Goal: Information Seeking & Learning: Learn about a topic

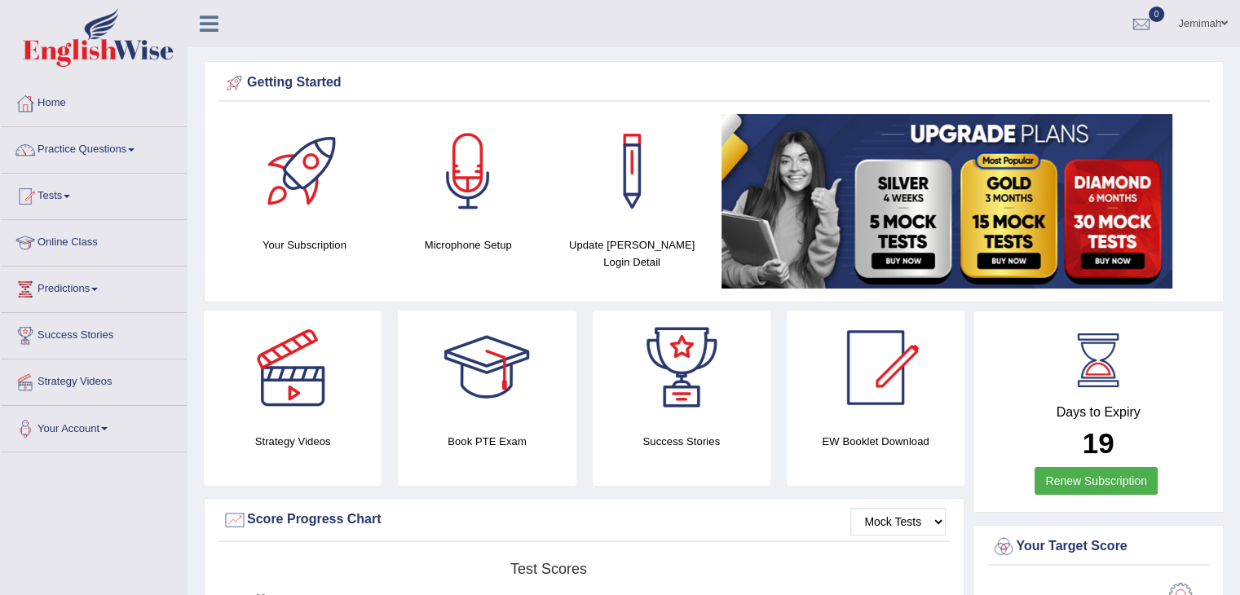
click at [95, 334] on link "Success Stories" at bounding box center [94, 333] width 186 height 41
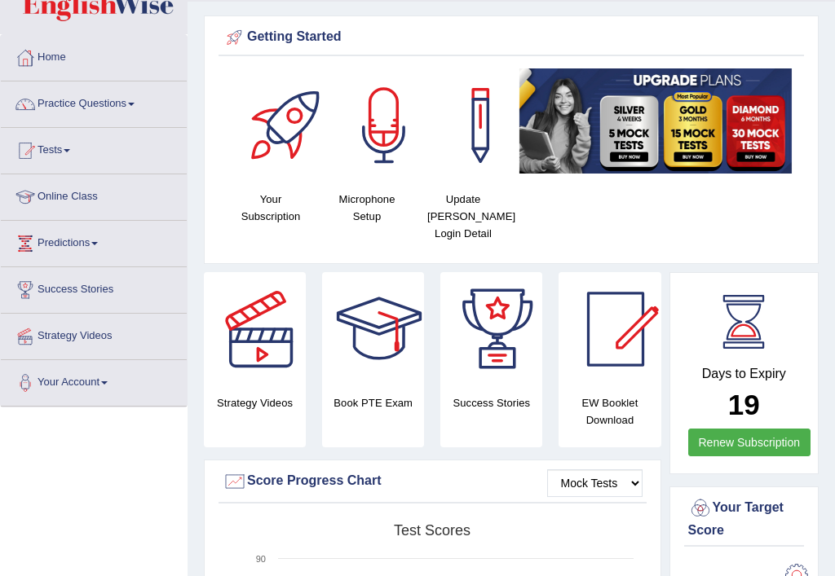
scroll to position [33, 0]
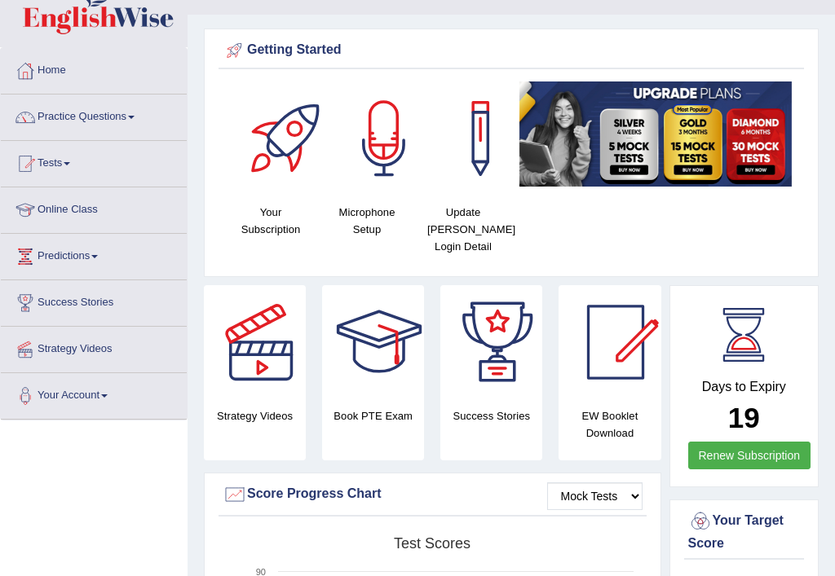
click at [388, 350] on div at bounding box center [379, 342] width 114 height 114
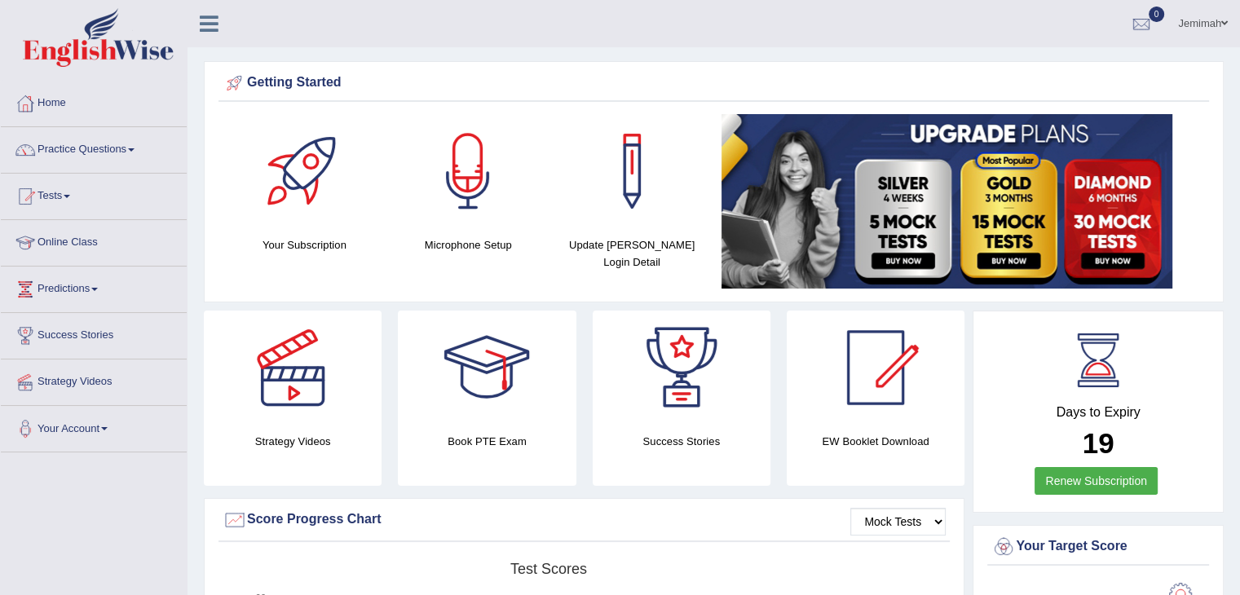
click at [121, 152] on link "Practice Questions" at bounding box center [94, 147] width 186 height 41
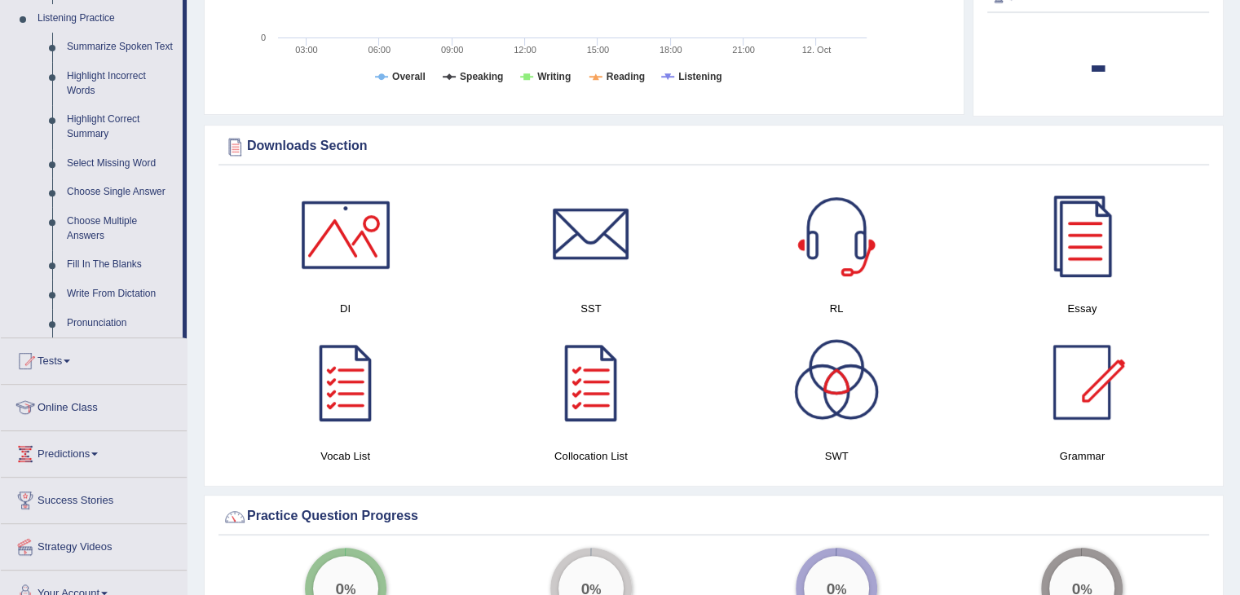
scroll to position [728, 0]
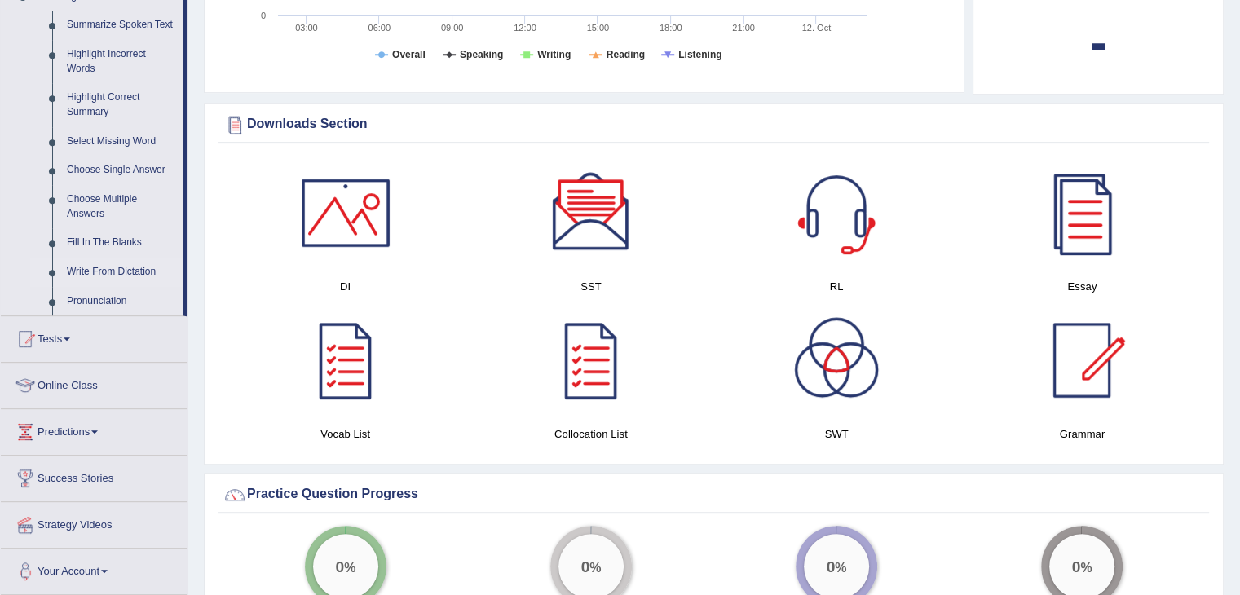
click at [127, 269] on link "Write From Dictation" at bounding box center [121, 272] width 123 height 29
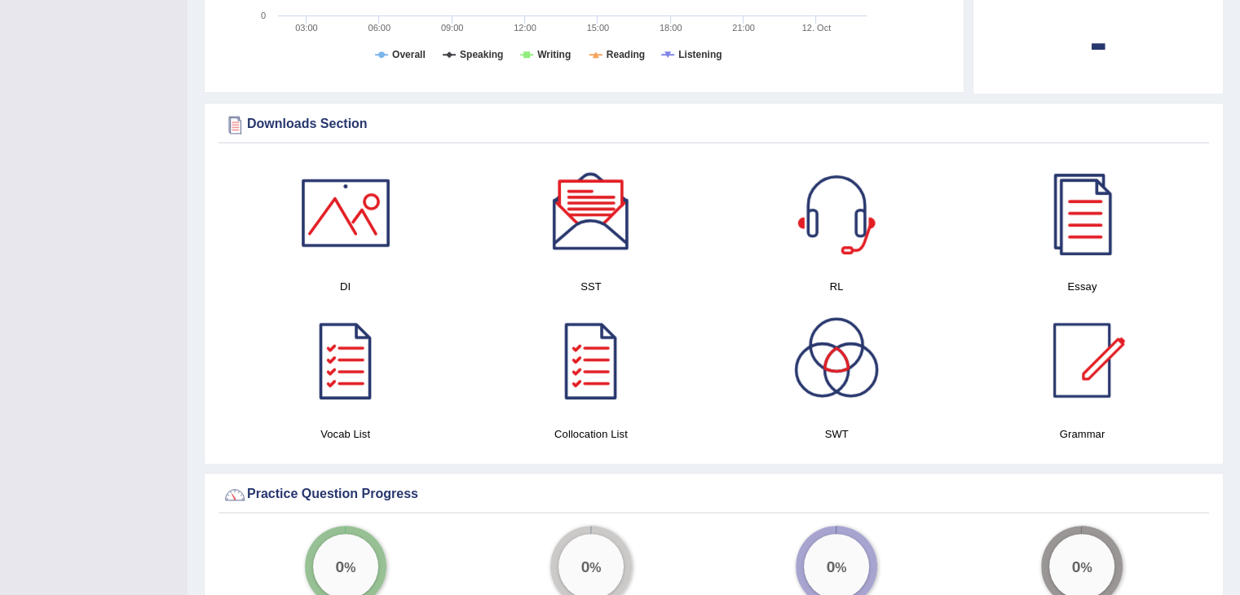
scroll to position [265, 0]
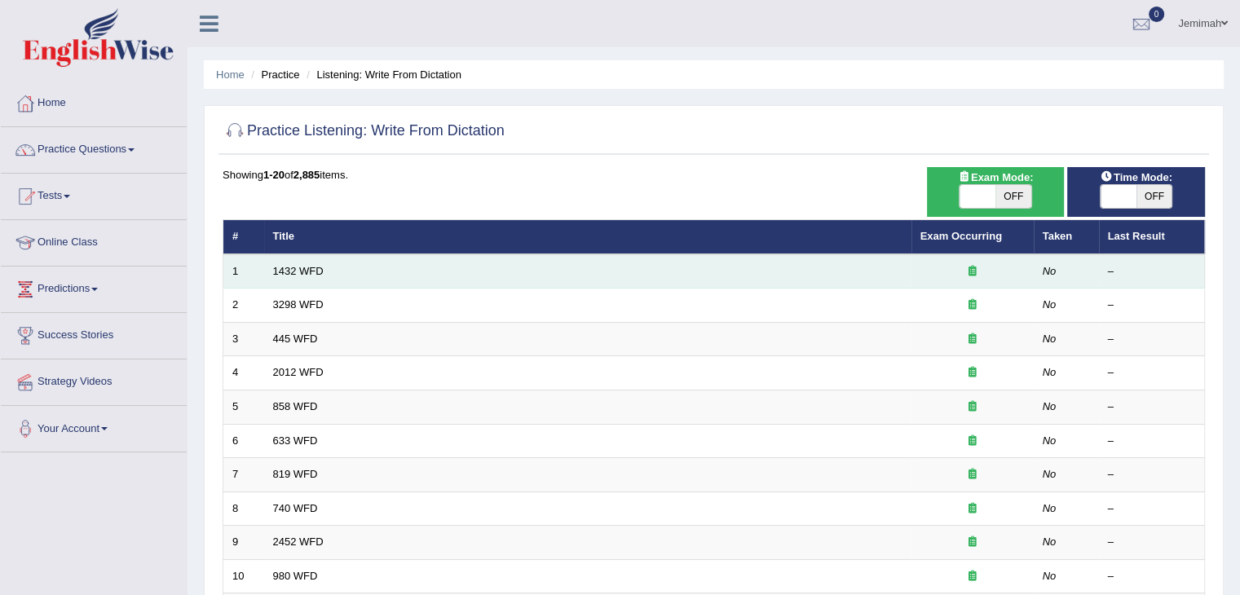
click at [305, 279] on td "1432 WFD" at bounding box center [587, 271] width 647 height 34
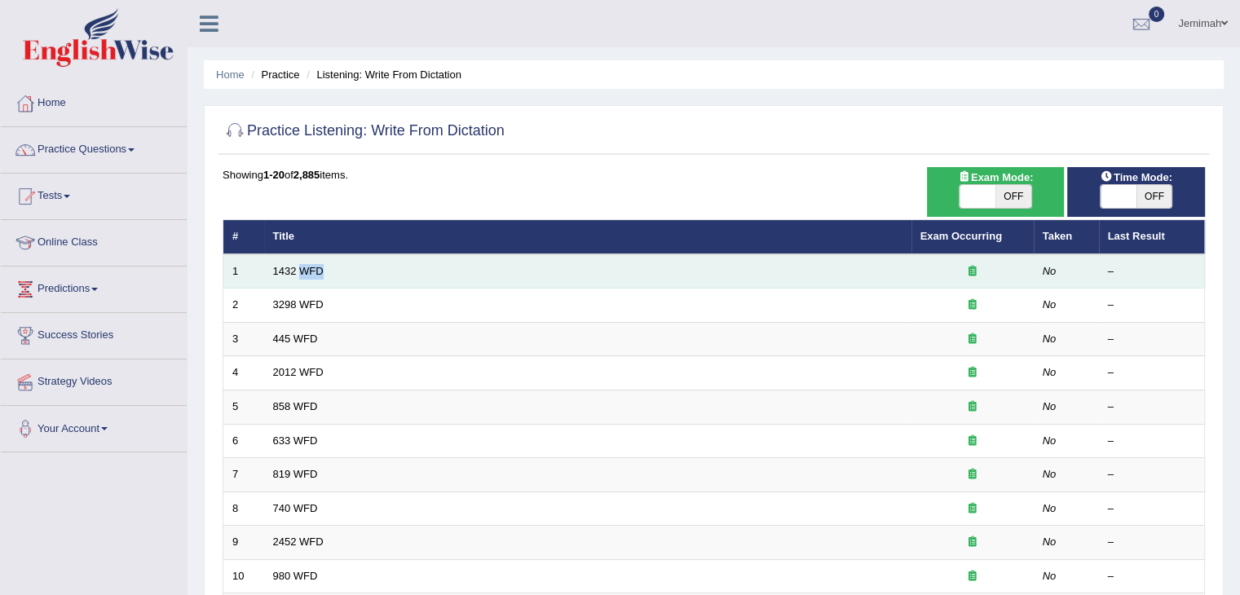
click at [305, 279] on td "1432 WFD" at bounding box center [587, 271] width 647 height 34
click at [258, 271] on td "1" at bounding box center [243, 271] width 41 height 34
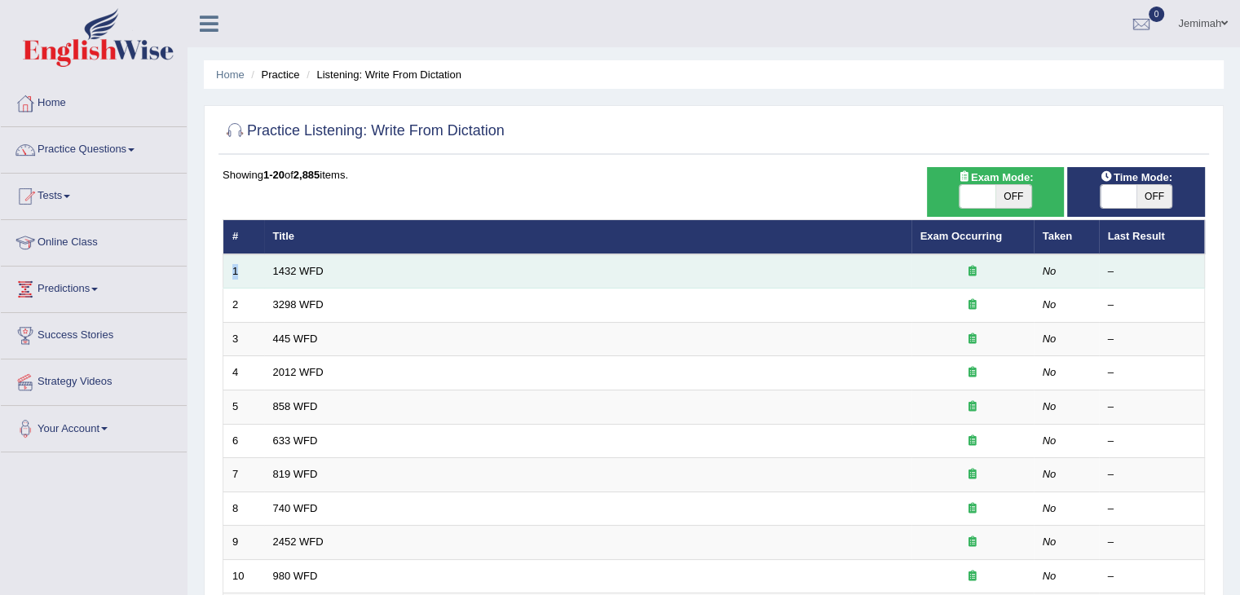
click at [258, 271] on td "1" at bounding box center [243, 271] width 41 height 34
click at [395, 258] on td "1432 WFD" at bounding box center [587, 271] width 647 height 34
click at [395, 268] on td "1432 WFD" at bounding box center [587, 271] width 647 height 34
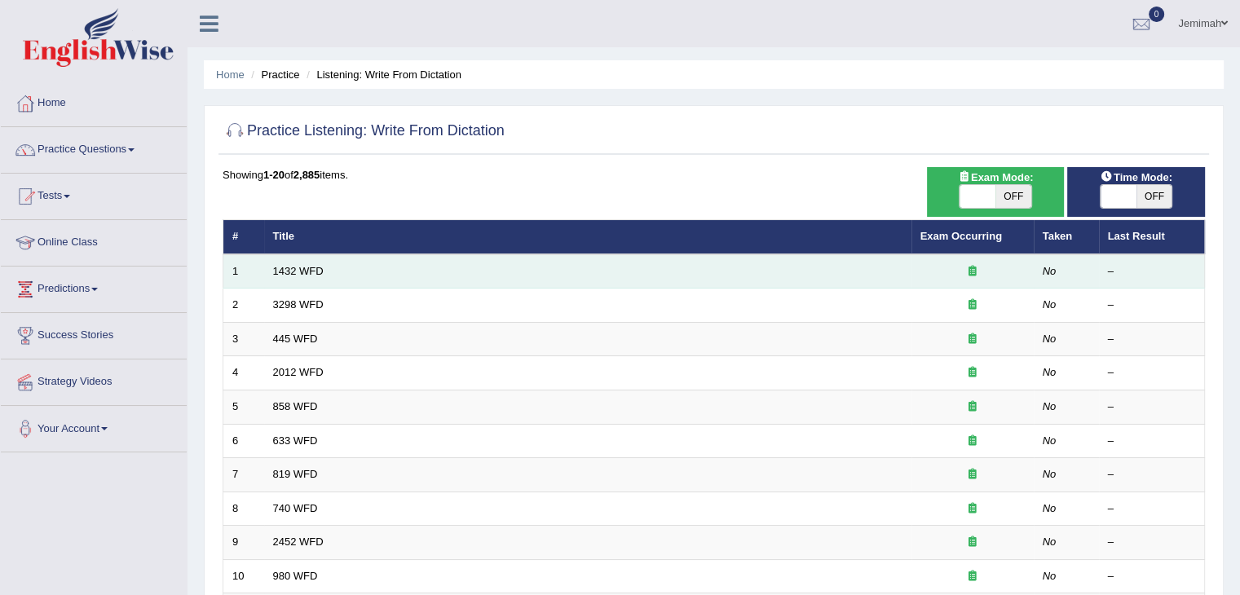
click at [395, 268] on td "1432 WFD" at bounding box center [587, 271] width 647 height 34
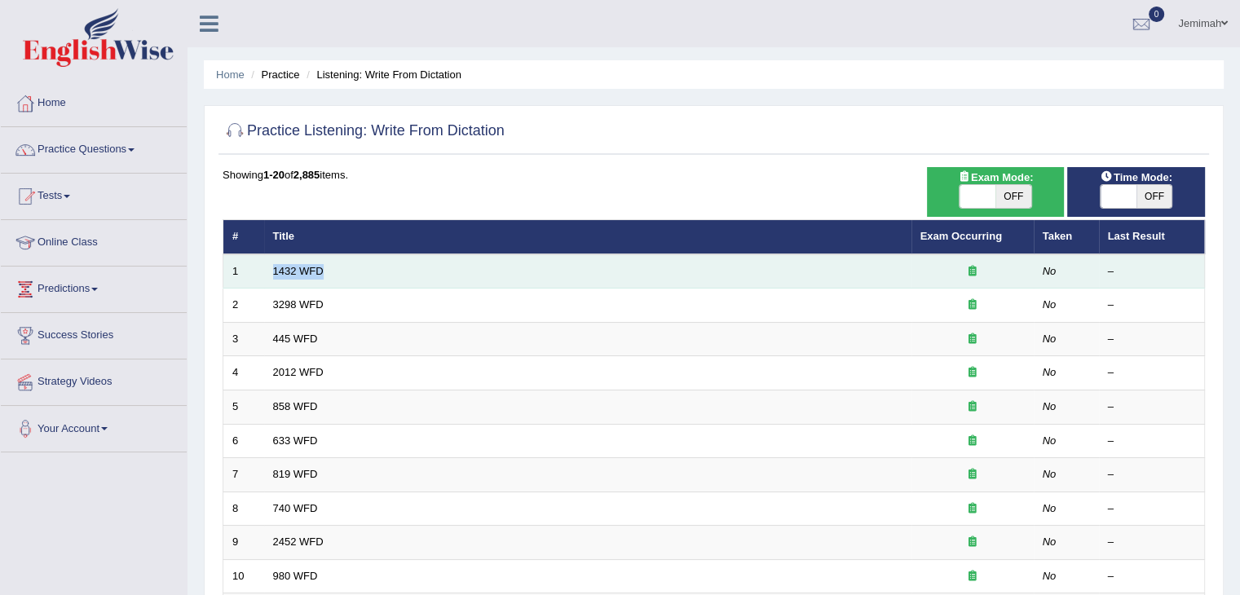
click at [293, 280] on td "1432 WFD" at bounding box center [587, 271] width 647 height 34
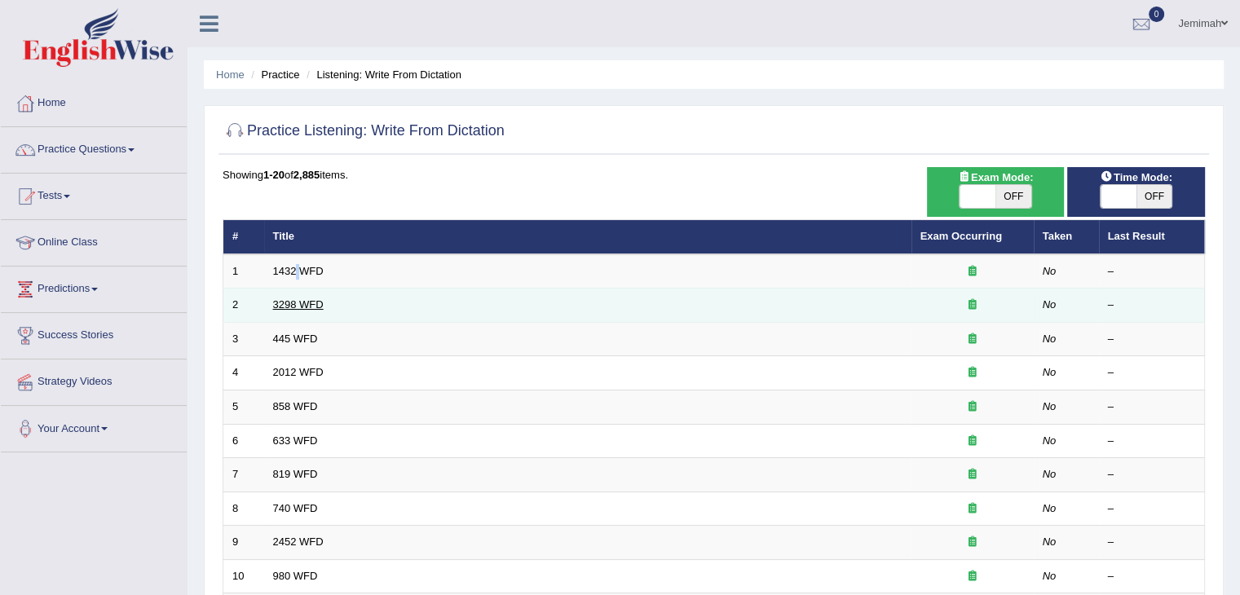
click at [294, 309] on link "3298 WFD" at bounding box center [298, 304] width 51 height 12
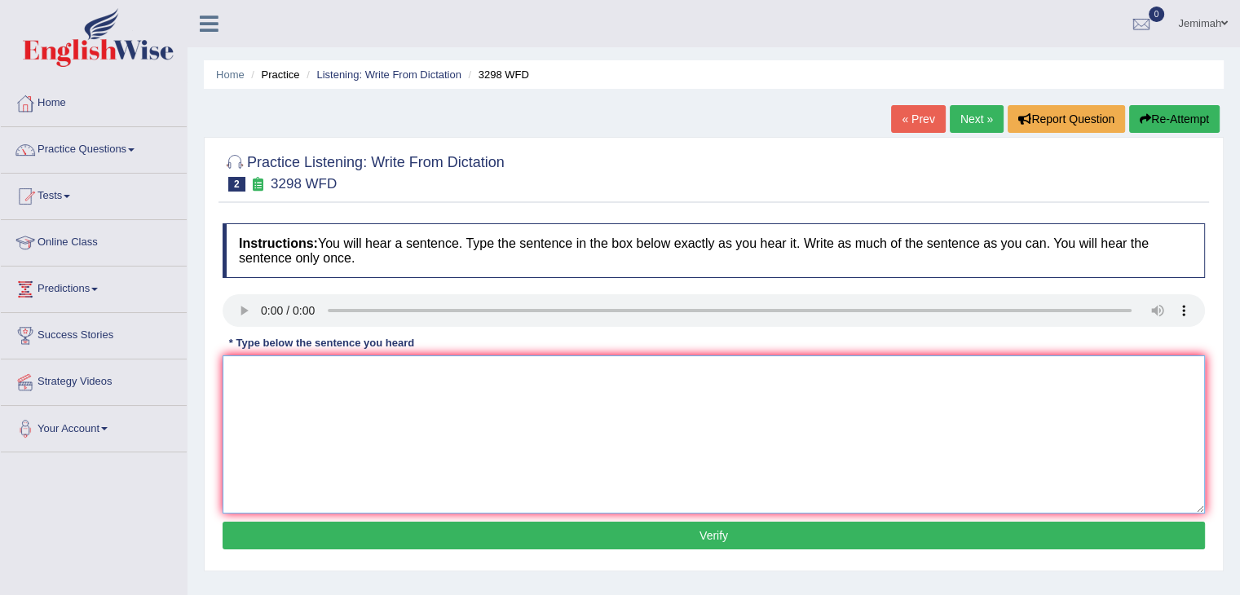
click at [245, 397] on textarea at bounding box center [714, 434] width 982 height 158
type textarea "animal behevior"
click at [744, 534] on button "Verify" at bounding box center [714, 536] width 982 height 28
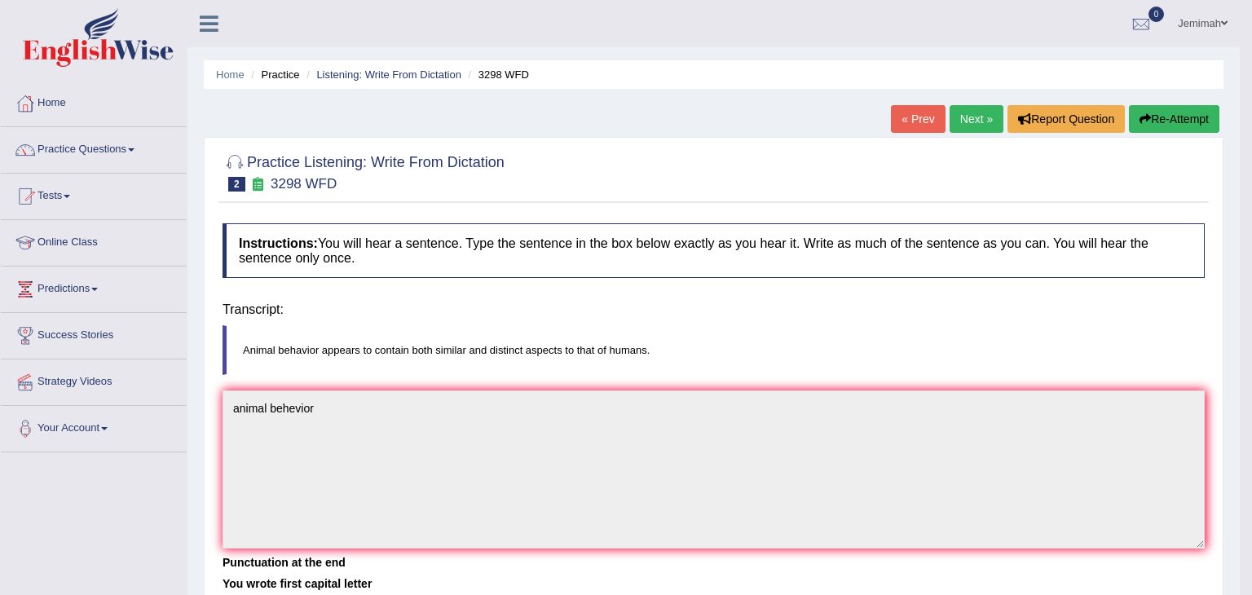
click at [744, 534] on body "Toggle navigation Home Practice Questions Speaking Practice Read Aloud Repeat S…" at bounding box center [626, 297] width 1252 height 595
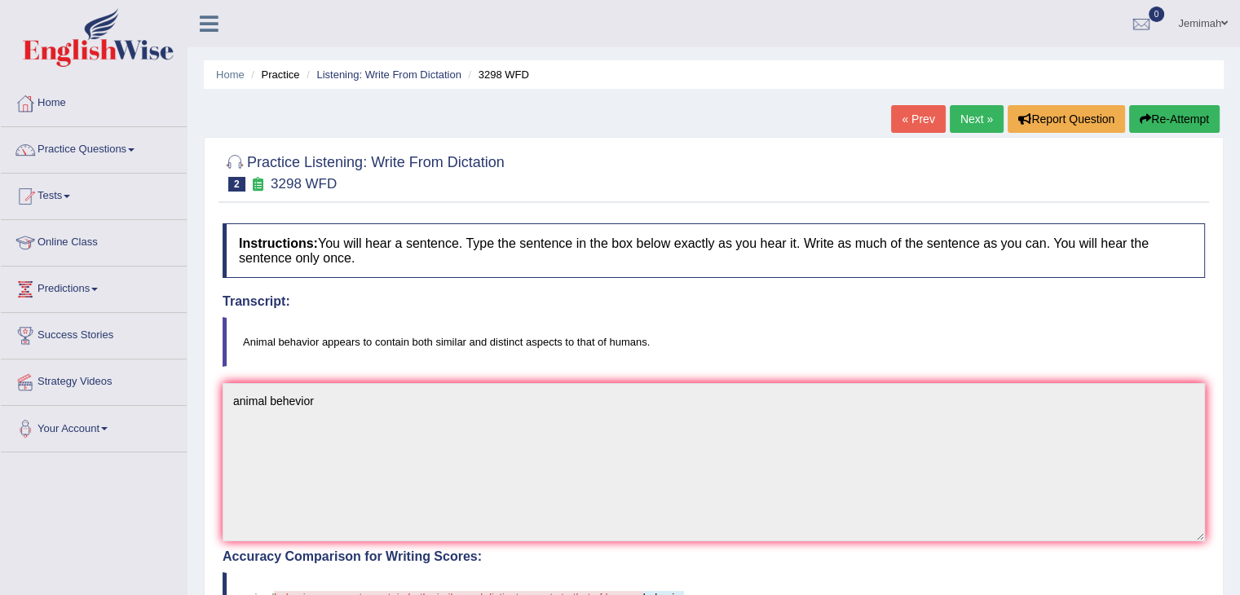
click at [970, 119] on link "Next »" at bounding box center [977, 119] width 54 height 28
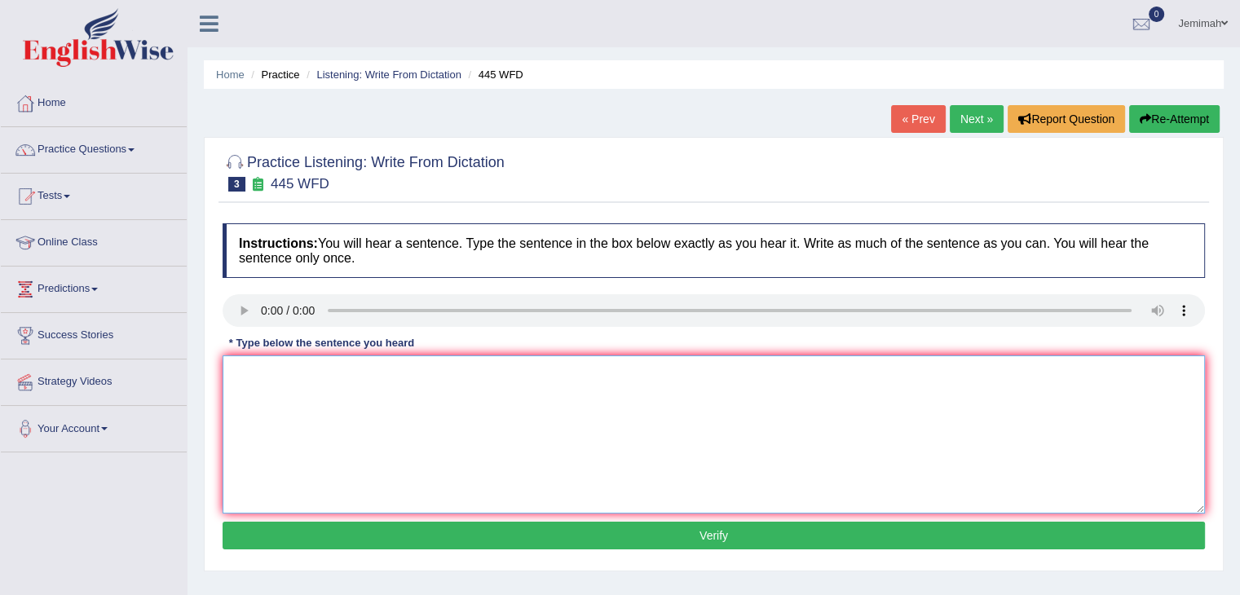
click at [326, 380] on textarea at bounding box center [714, 434] width 982 height 158
type textarea "the american laded in the air space air mass"
click at [633, 537] on button "Verify" at bounding box center [714, 536] width 982 height 28
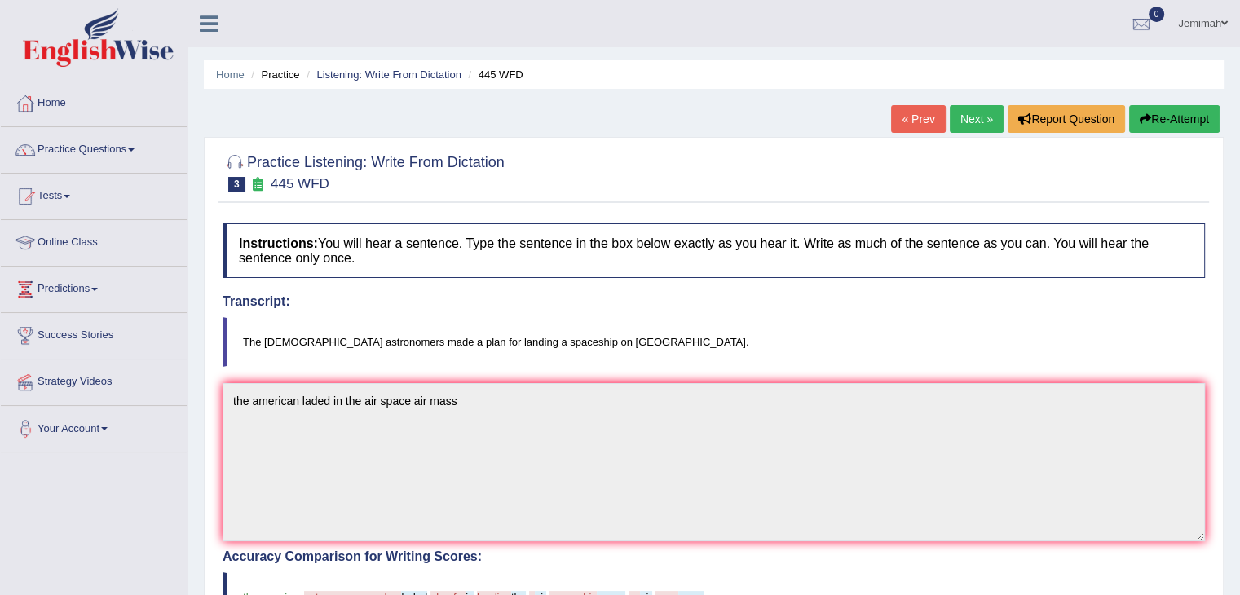
click at [969, 128] on link "Next »" at bounding box center [977, 119] width 54 height 28
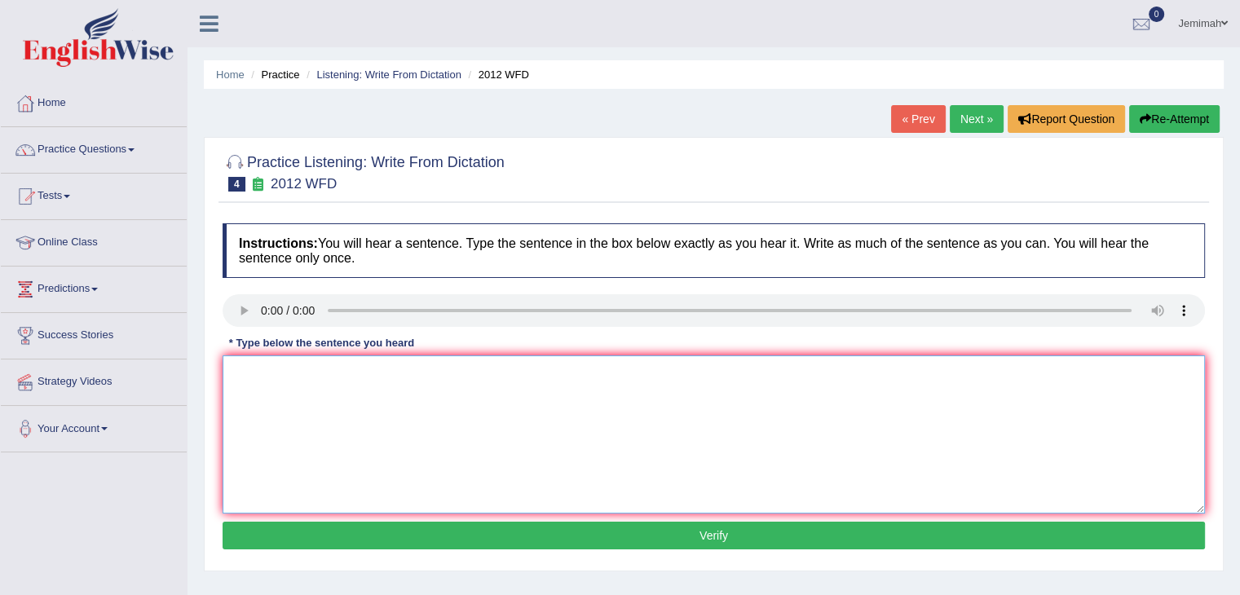
click at [290, 389] on textarea at bounding box center [714, 434] width 982 height 158
type textarea "there is the greet [PERSON_NAME] in this topic"
click at [734, 530] on button "Verify" at bounding box center [714, 536] width 982 height 28
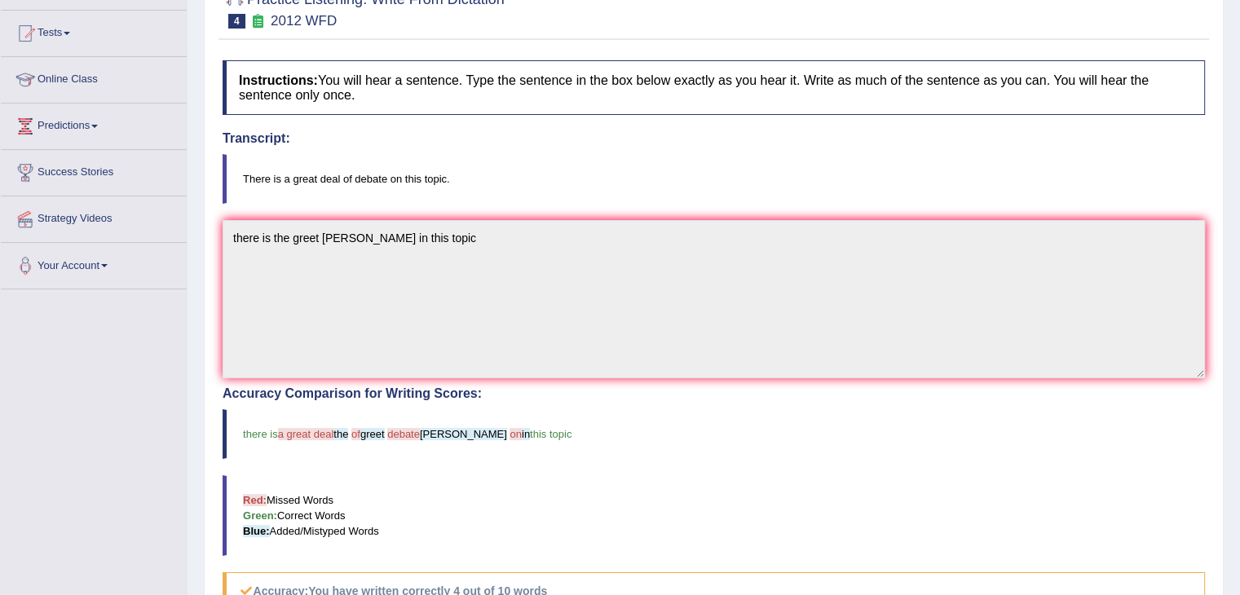
scroll to position [86, 0]
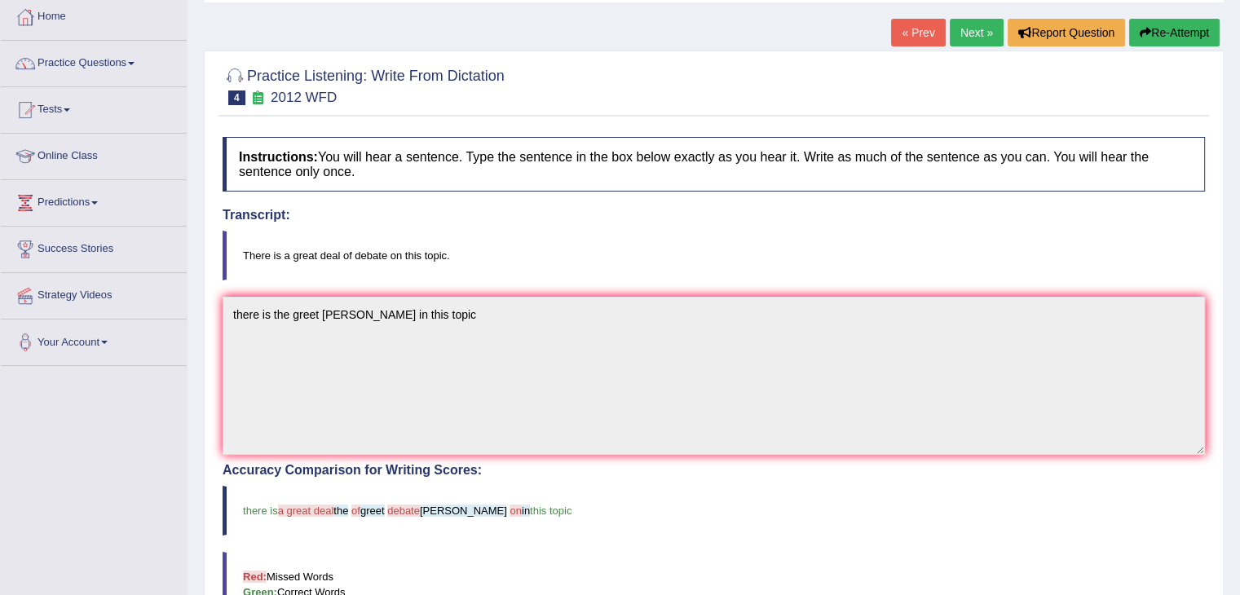
click at [969, 37] on link "Next »" at bounding box center [977, 33] width 54 height 28
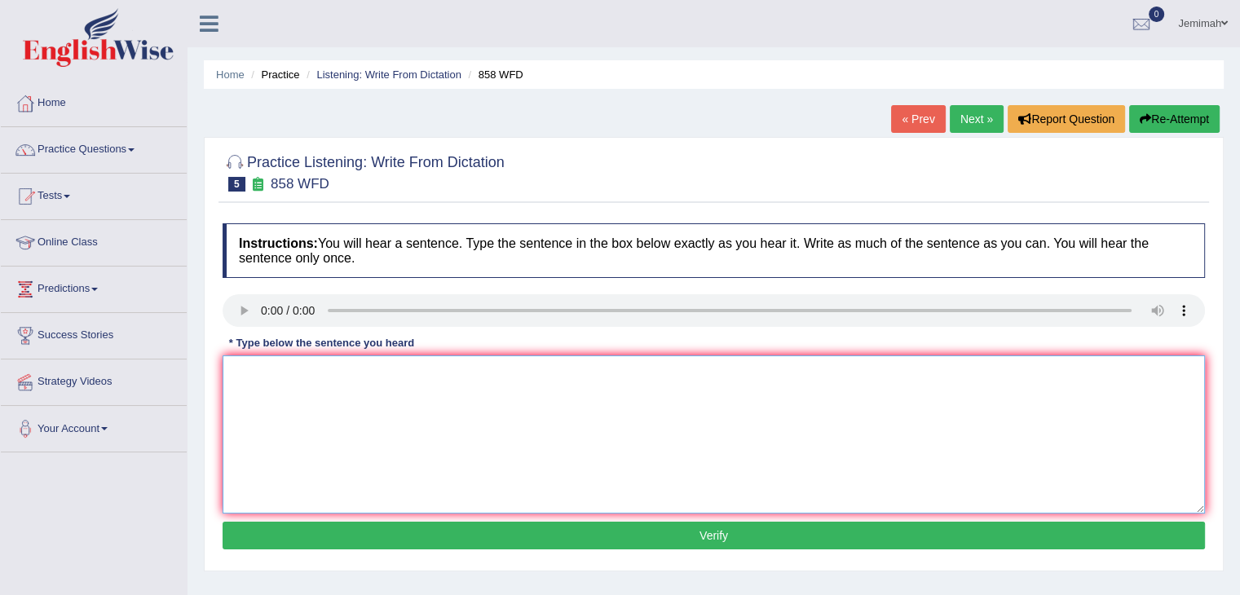
click at [275, 391] on textarea at bounding box center [714, 434] width 982 height 158
type textarea "the hear off the strian ia the is are"
click at [805, 539] on button "Verify" at bounding box center [714, 536] width 982 height 28
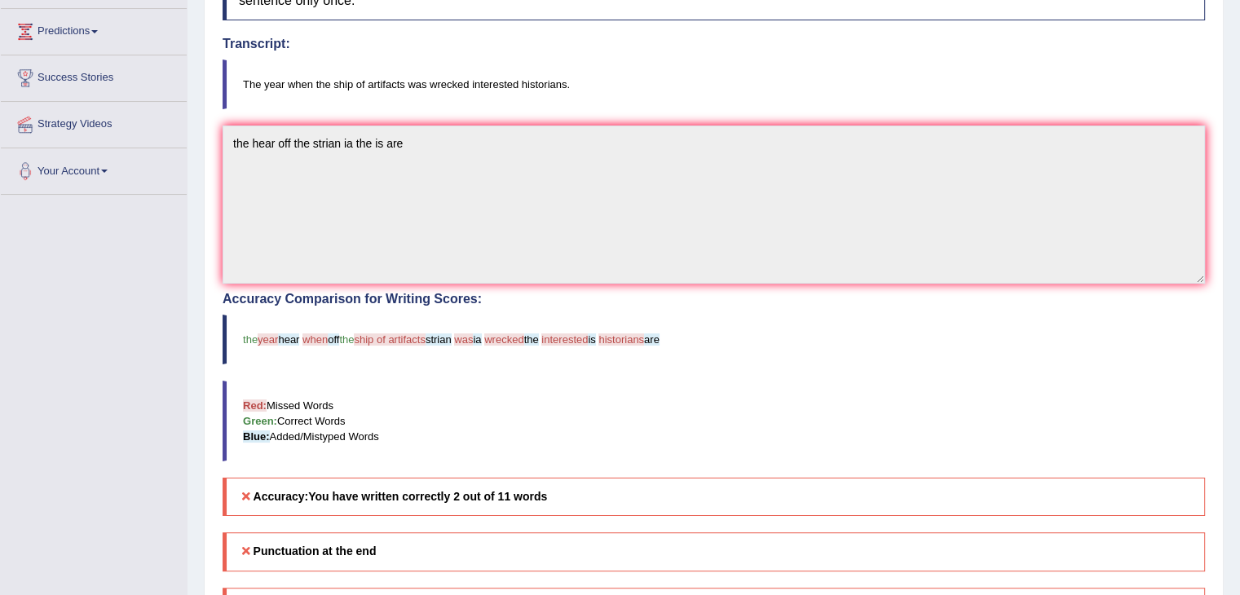
scroll to position [261, 0]
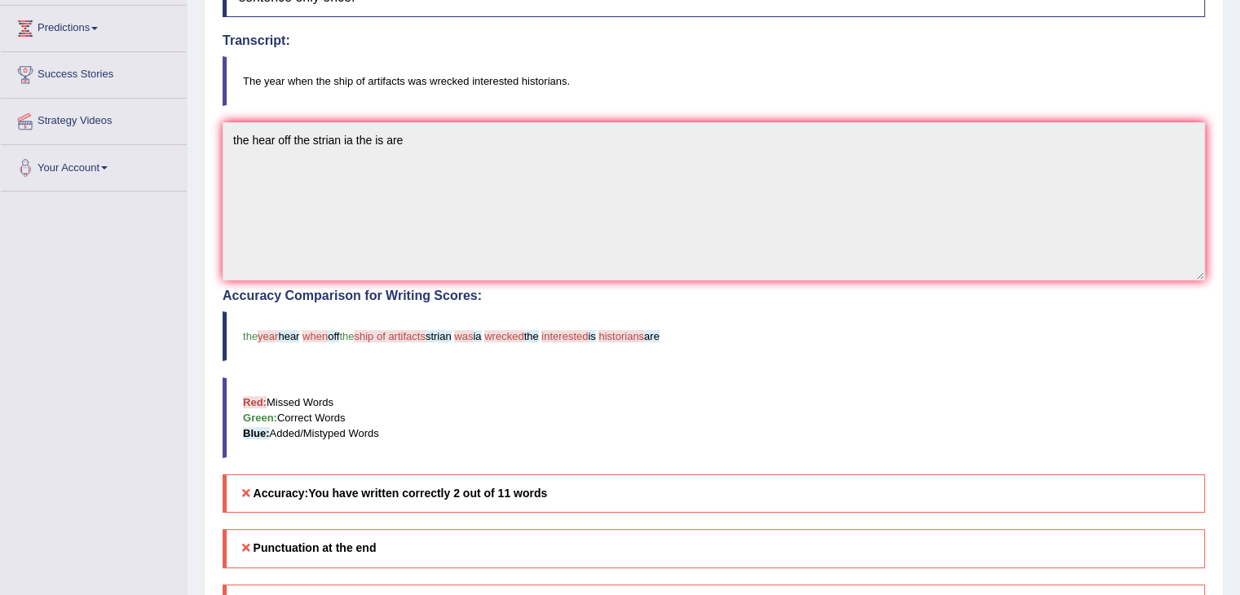
click at [841, 384] on blockquote "Red: Missed Words Green: Correct Words Blue: Added/Mistyped Words" at bounding box center [714, 417] width 982 height 81
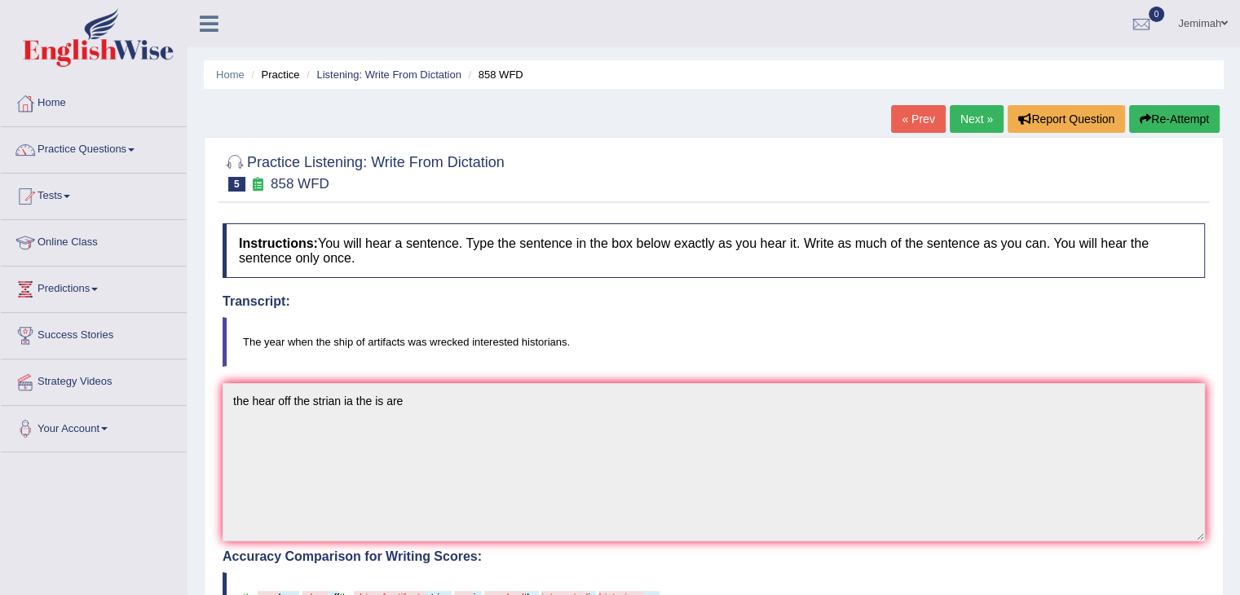
scroll to position [0, 0]
click at [972, 112] on link "Next »" at bounding box center [977, 119] width 54 height 28
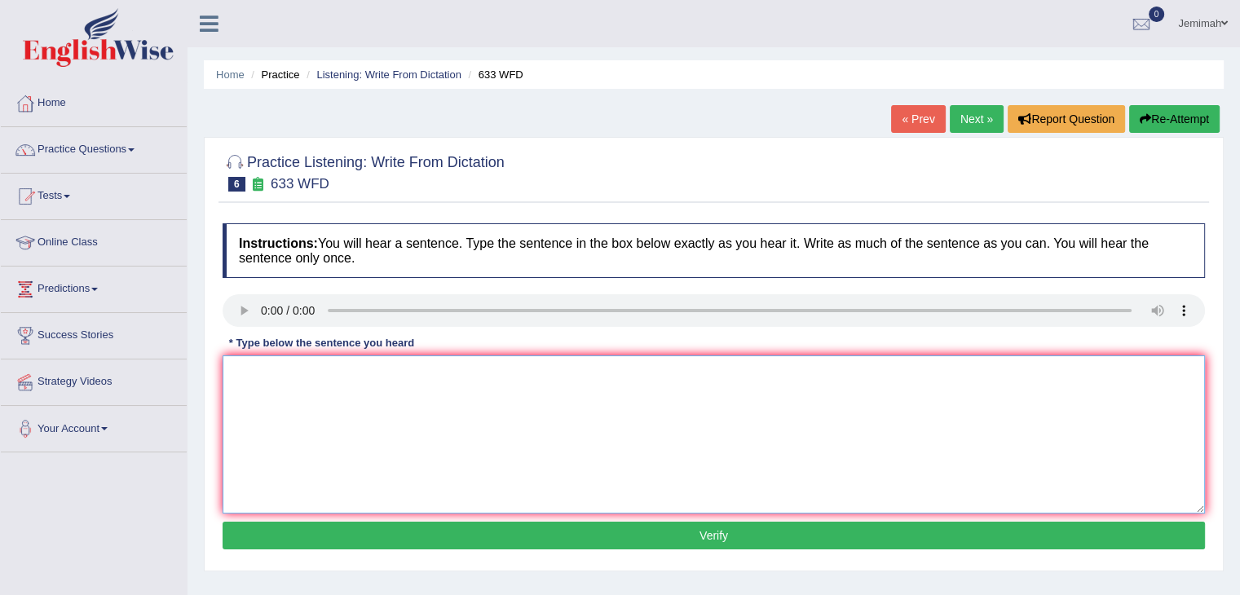
click at [262, 387] on textarea at bounding box center [714, 434] width 982 height 158
type textarea "the reasech saw the exacice make fill better are in"
click at [686, 539] on button "Verify" at bounding box center [714, 536] width 982 height 28
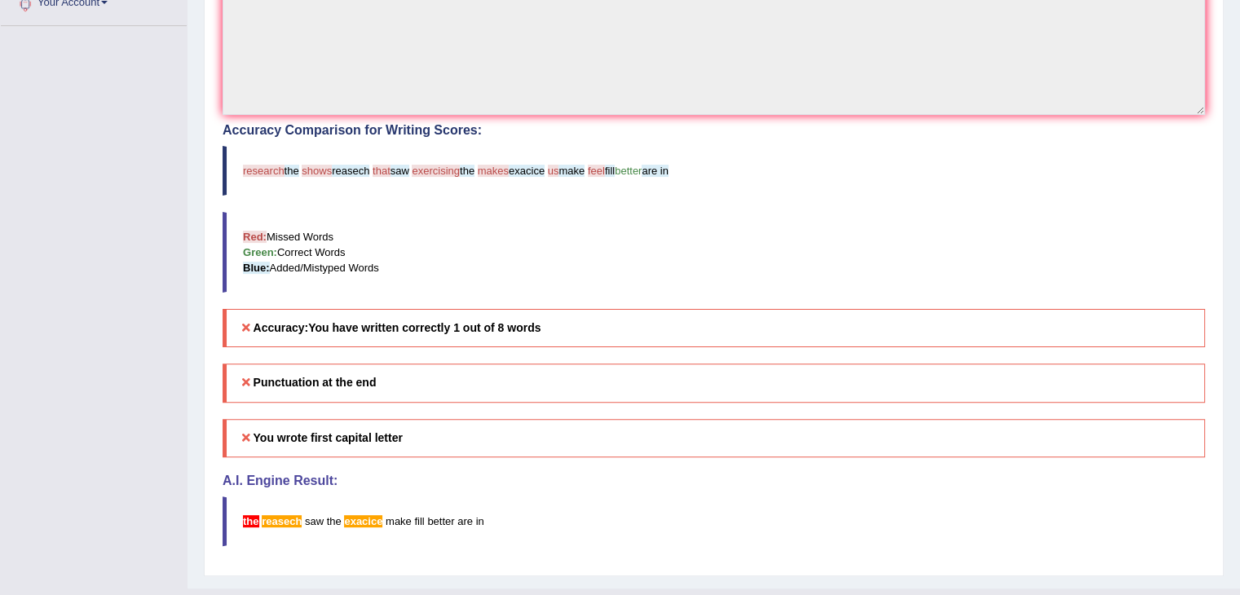
scroll to position [457, 0]
